Goal: Find specific page/section: Find specific page/section

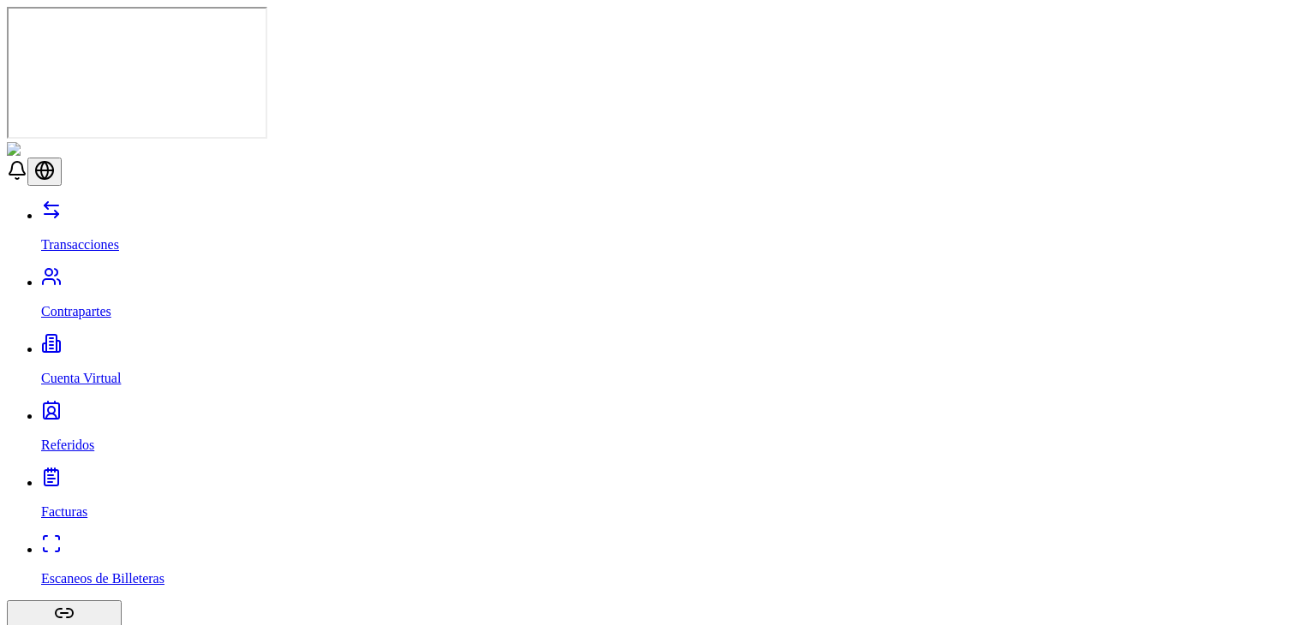
click at [69, 275] on link "Contrapartes" at bounding box center [675, 297] width 1268 height 45
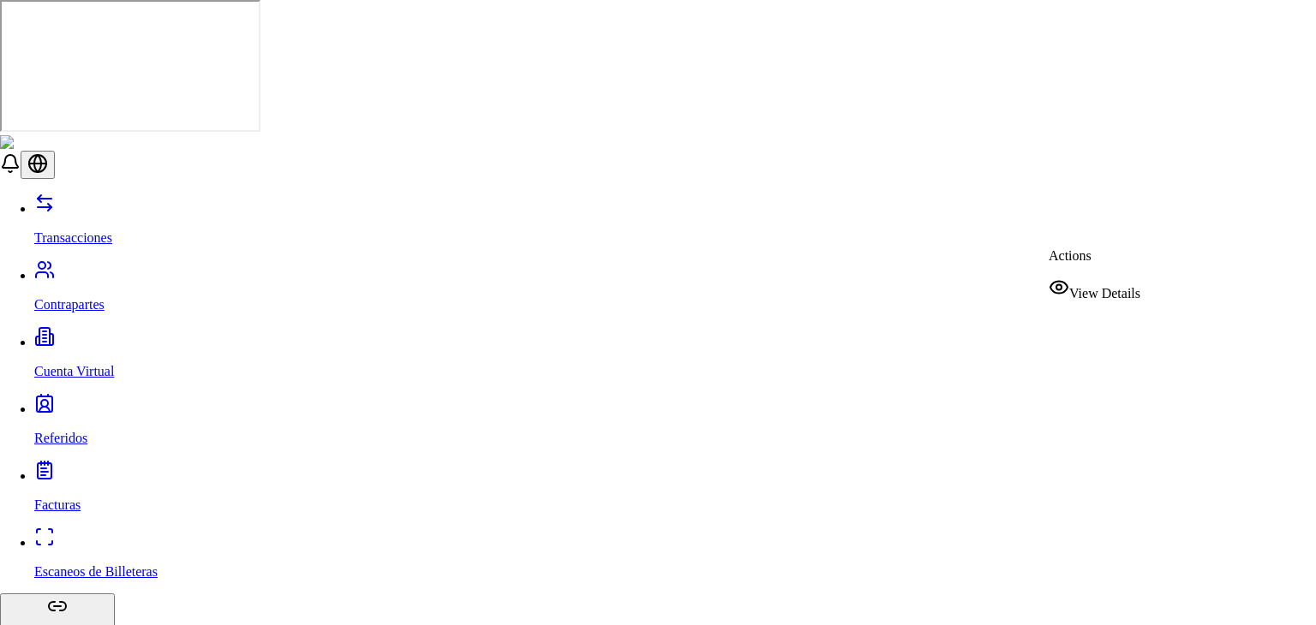
click at [1097, 286] on span "View Details" at bounding box center [1104, 293] width 71 height 15
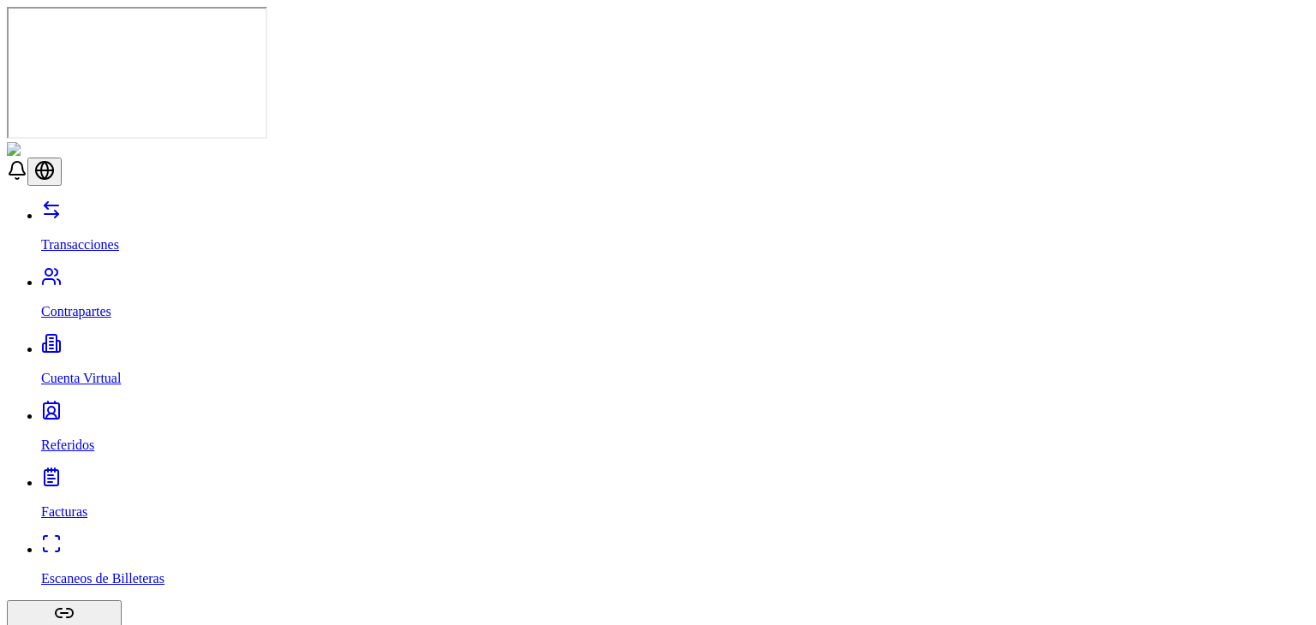
click at [58, 208] on link "Transacciones" at bounding box center [675, 230] width 1268 height 45
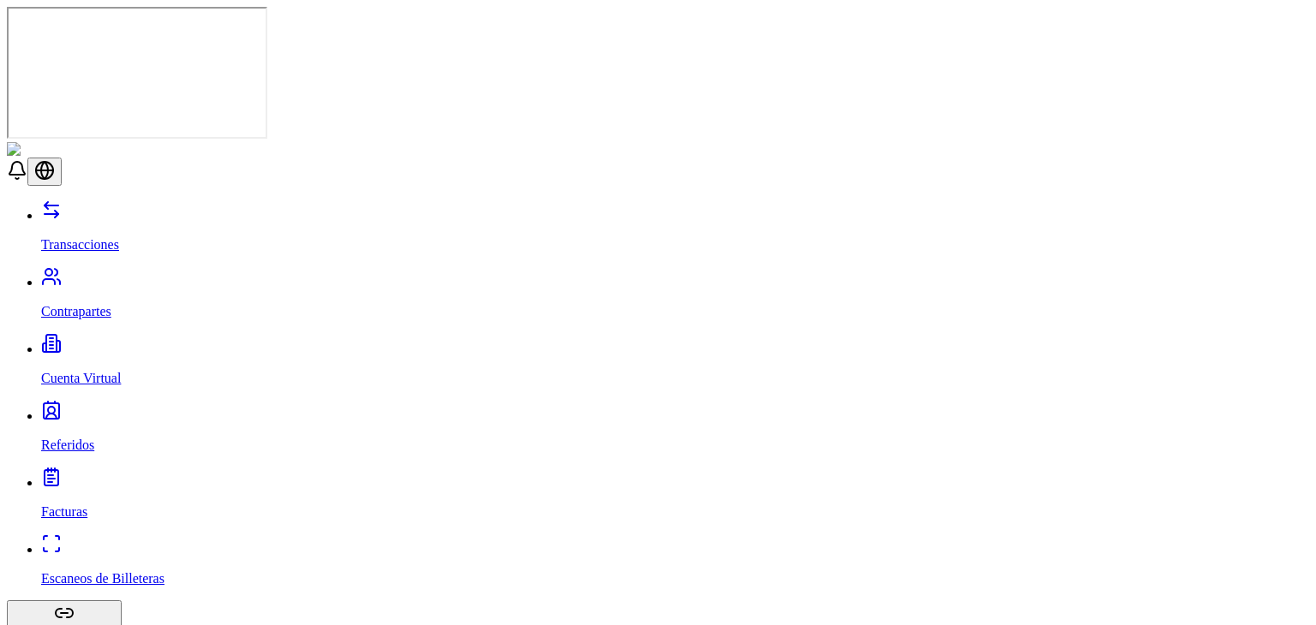
click at [132, 275] on link "Contrapartes" at bounding box center [675, 297] width 1268 height 45
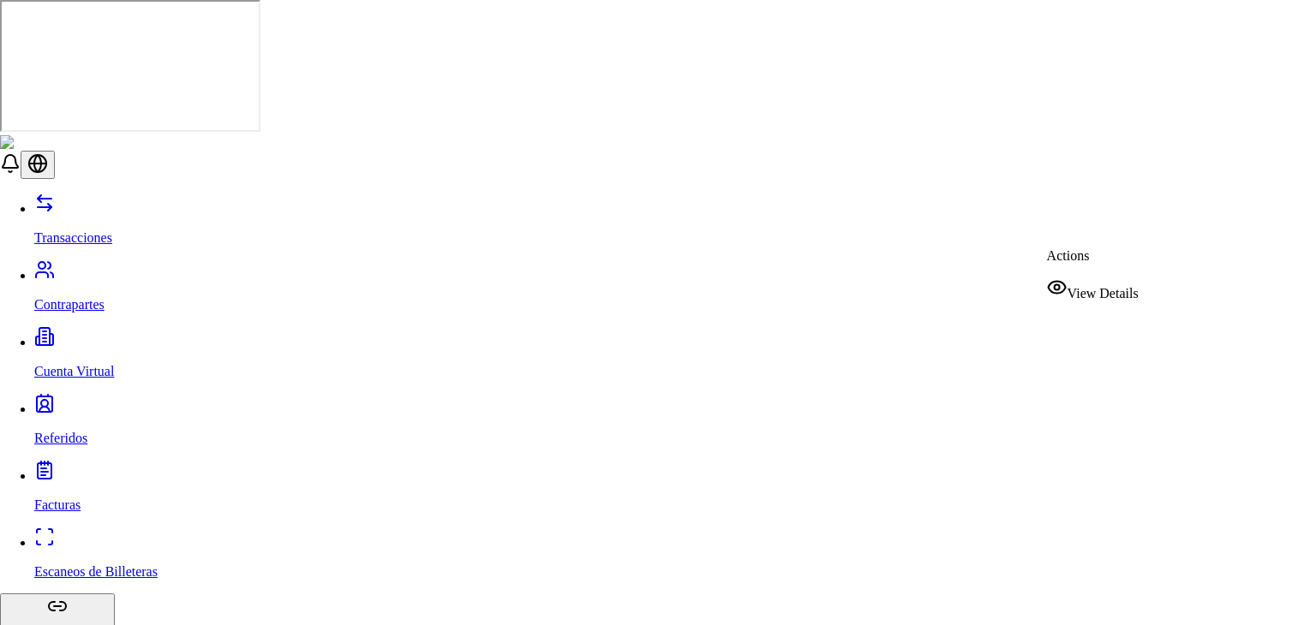
click at [1126, 289] on span "View Details" at bounding box center [1102, 293] width 71 height 15
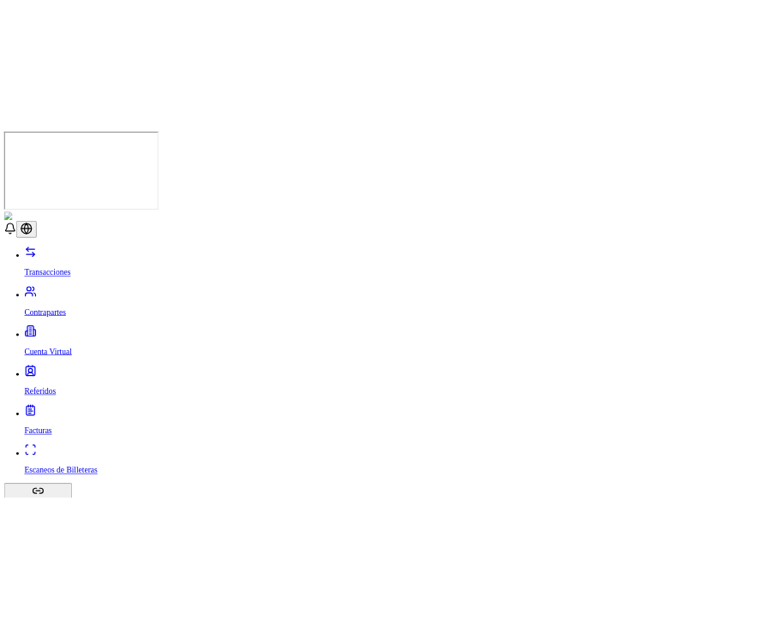
scroll to position [204, 0]
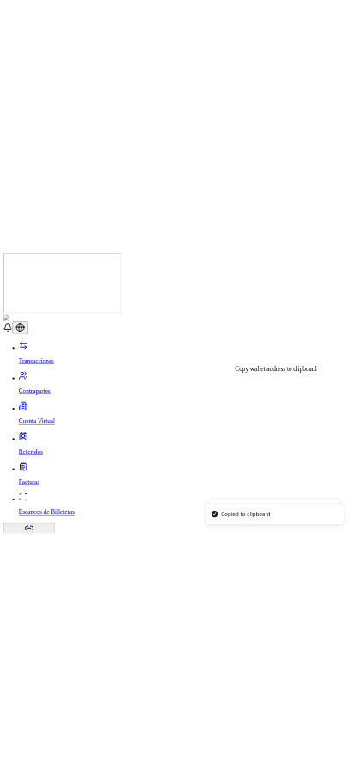
scroll to position [278, 0]
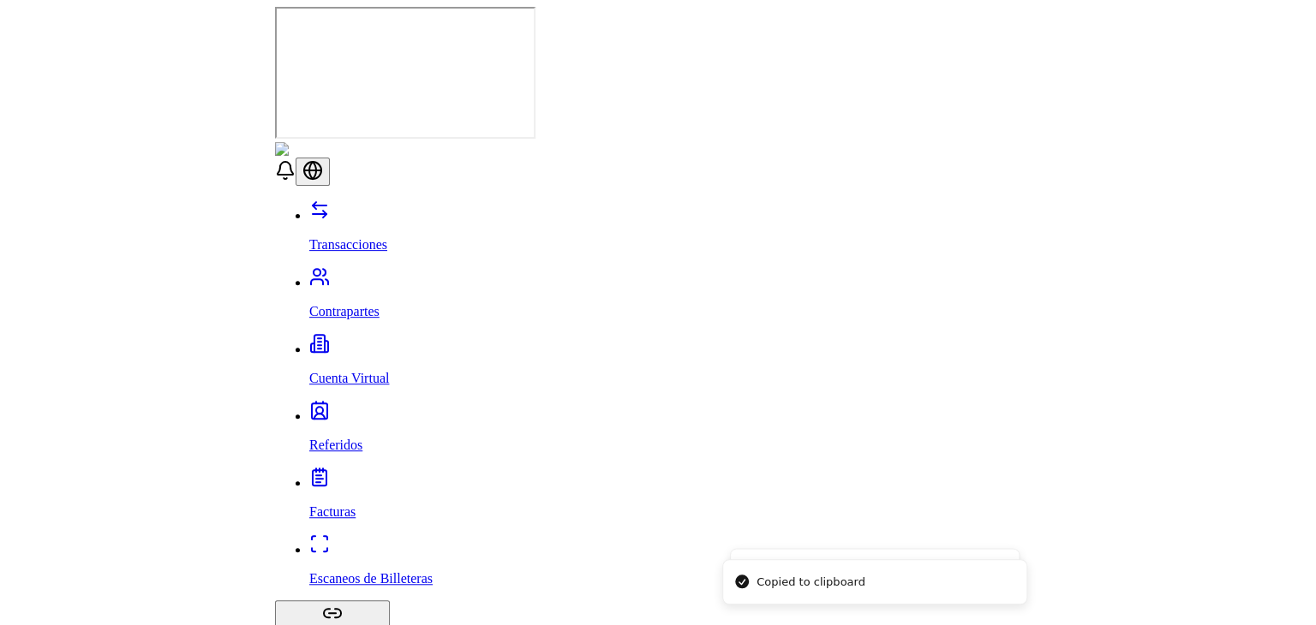
scroll to position [361, 0]
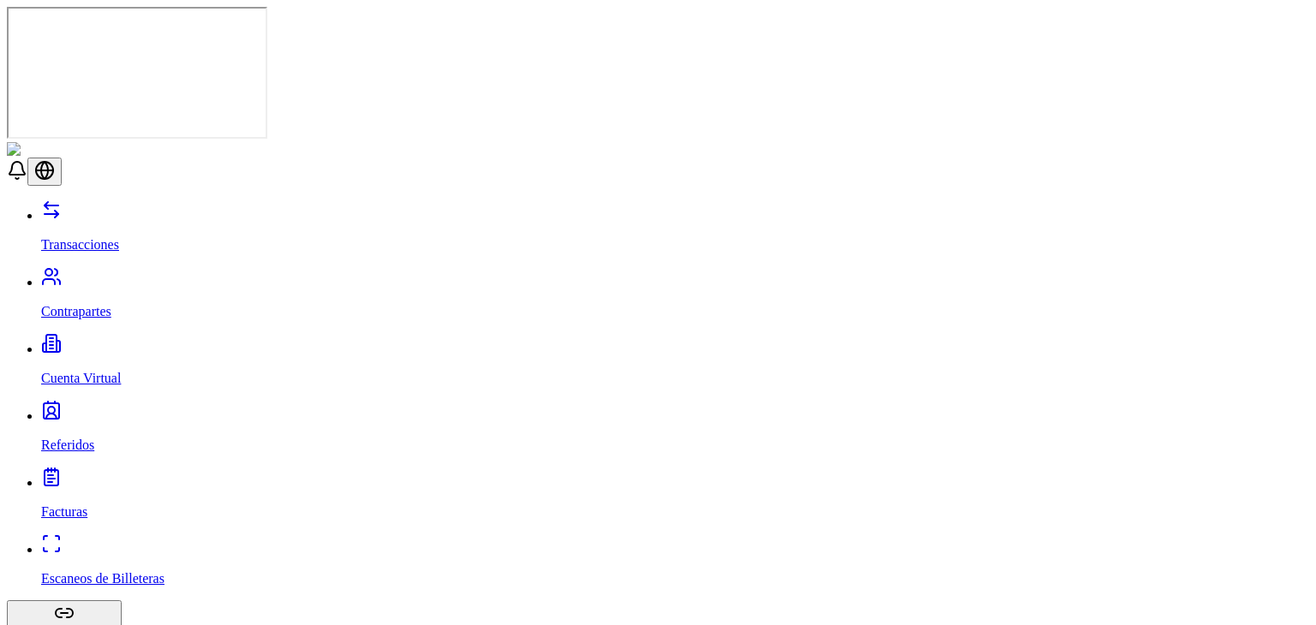
scroll to position [278, 0]
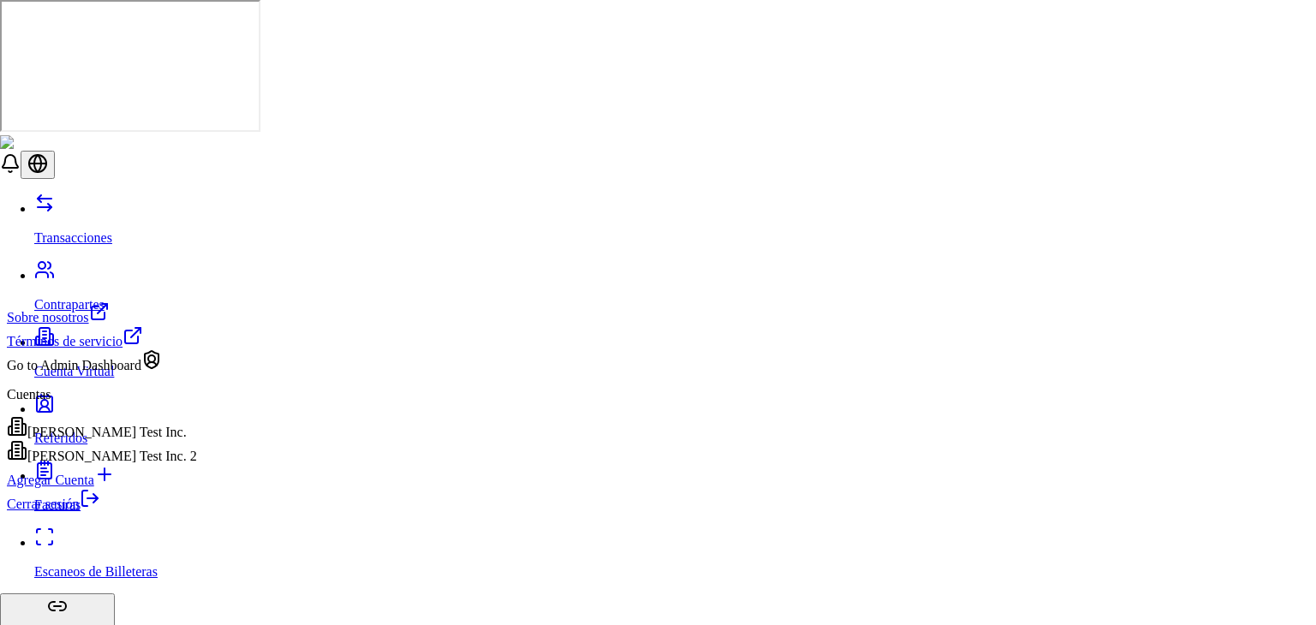
click at [100, 511] on link "Cerrar sesión" at bounding box center [53, 504] width 93 height 15
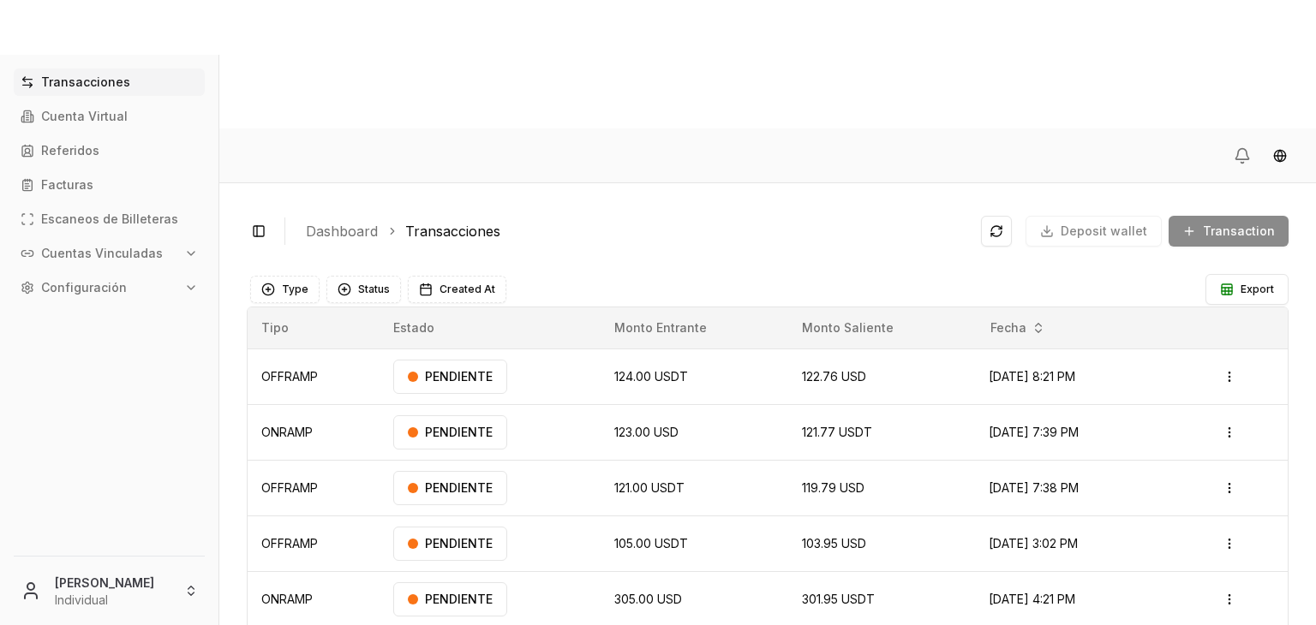
click at [573, 221] on ol "Dashboard Transacciones" at bounding box center [636, 231] width 661 height 21
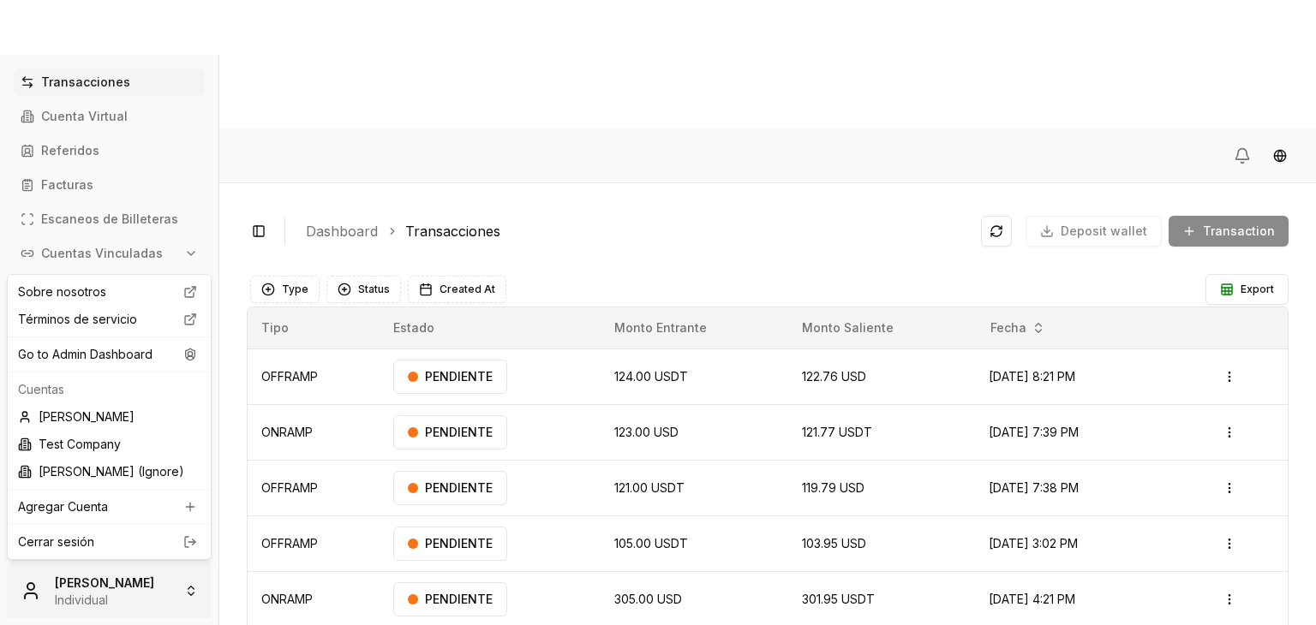
click at [65, 580] on html "Transacciones Cuenta Virtual Referidos Facturas Escaneos de Billeteras Cuentas …" at bounding box center [658, 377] width 1316 height 754
click at [164, 362] on div "Go to Admin Dashboard" at bounding box center [109, 354] width 196 height 27
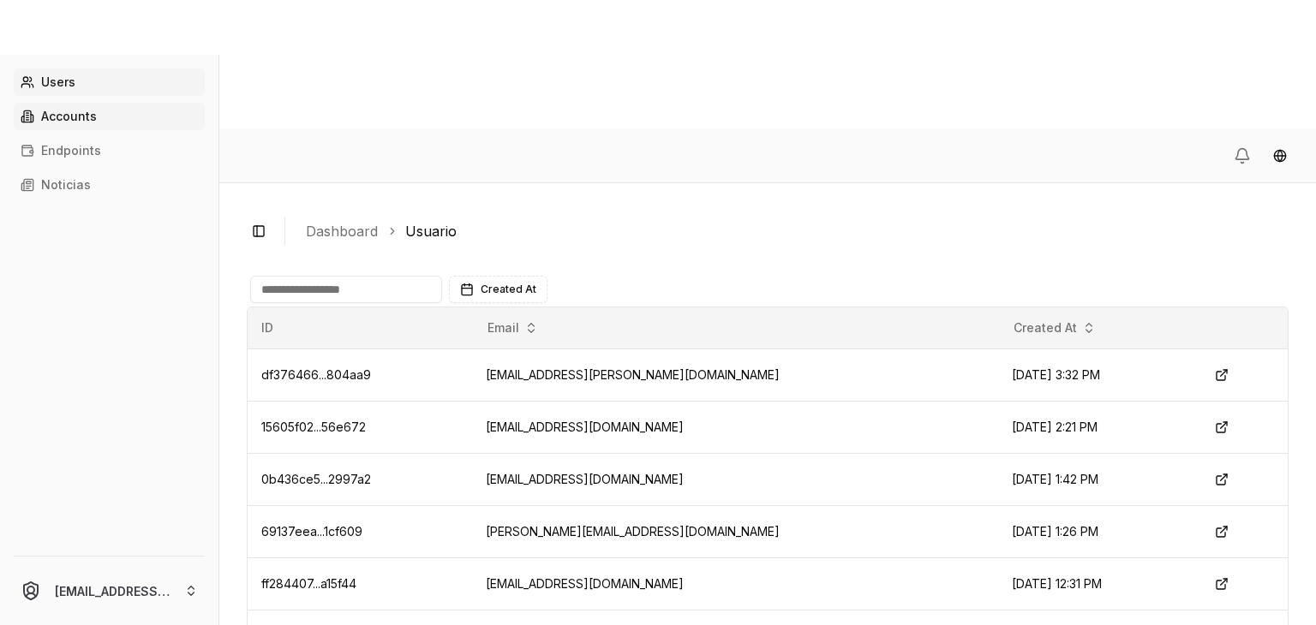
click at [103, 128] on link "Accounts" at bounding box center [109, 116] width 191 height 27
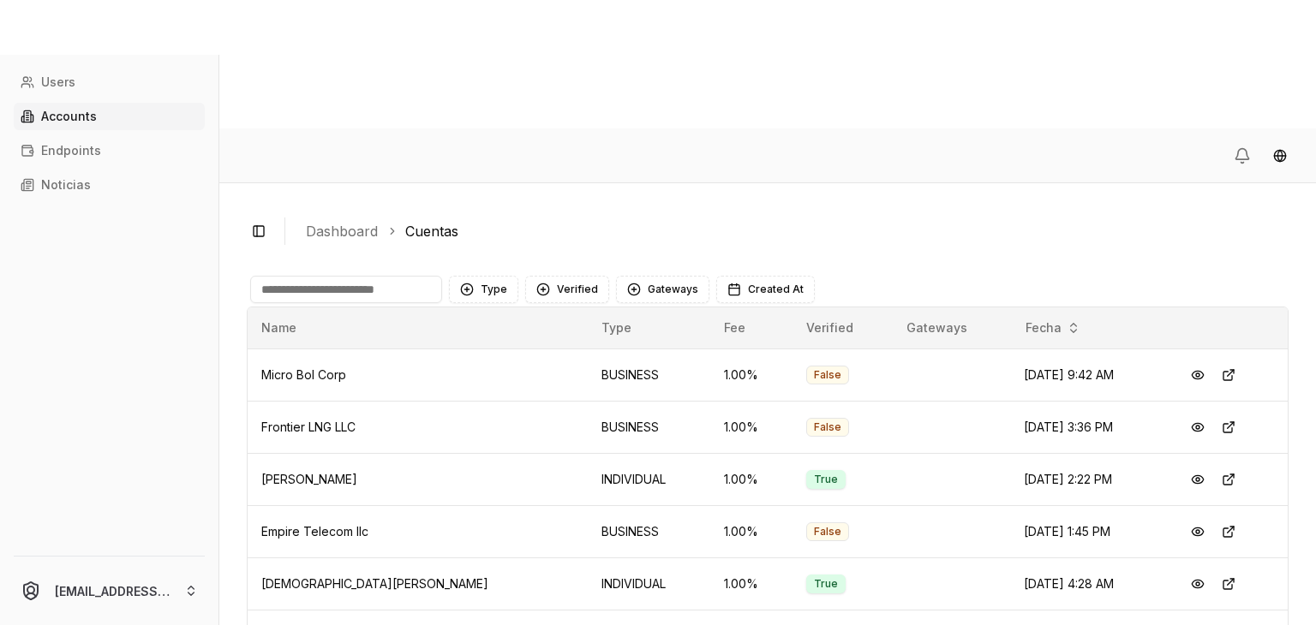
click at [411, 276] on input at bounding box center [346, 289] width 192 height 27
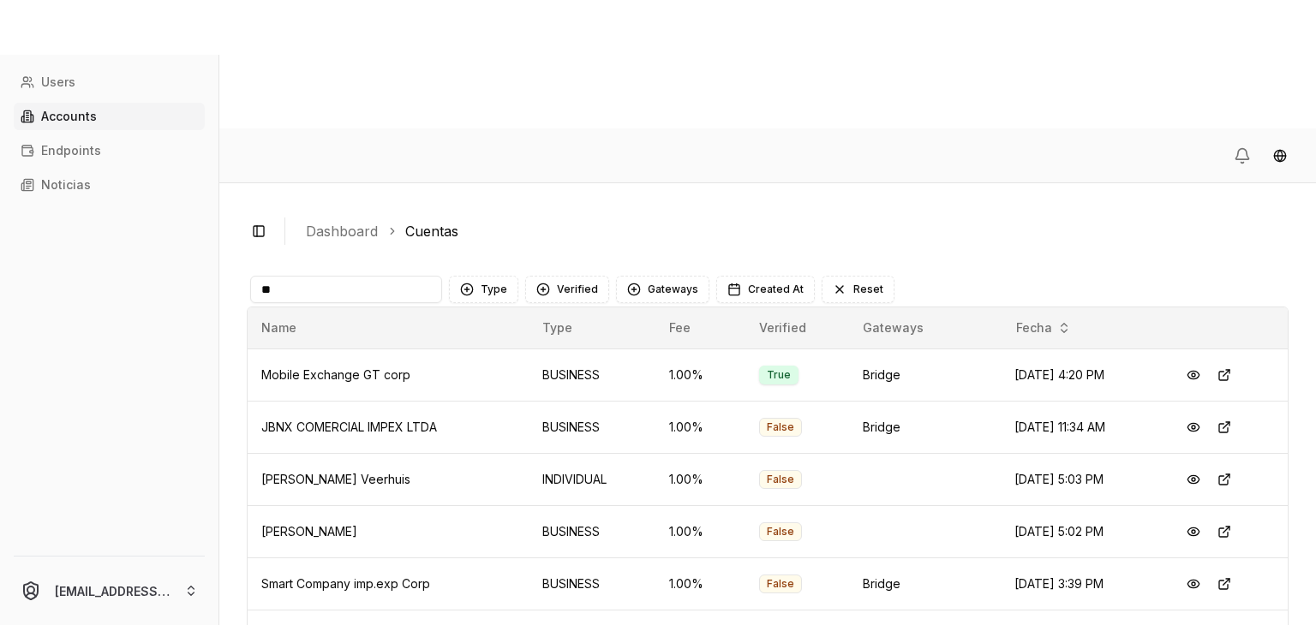
type input "*"
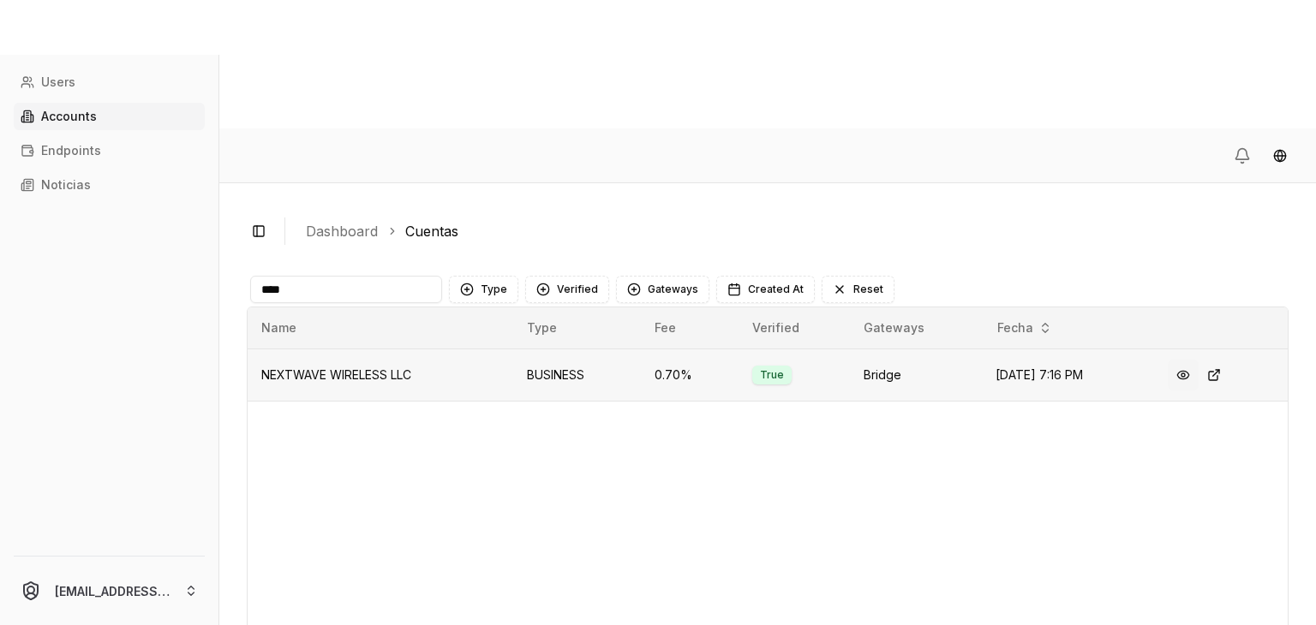
type input "****"
click at [1197, 360] on button at bounding box center [1183, 375] width 31 height 31
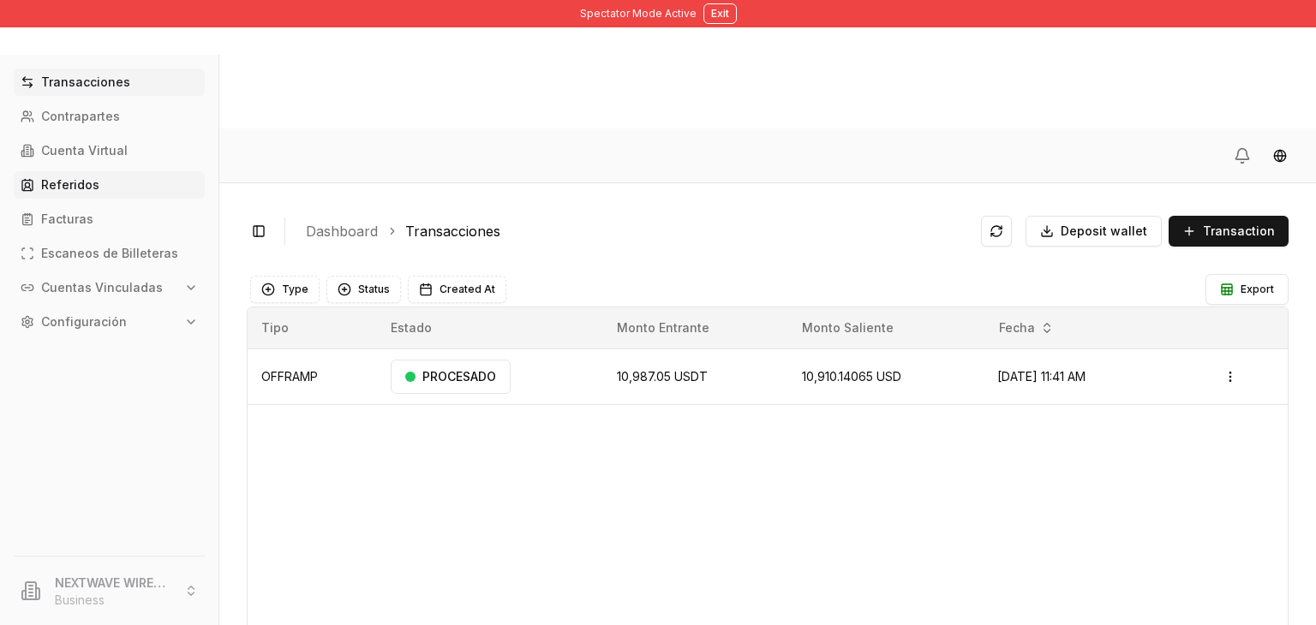
click at [93, 176] on link "Referidos" at bounding box center [109, 184] width 191 height 27
